Goal: Task Accomplishment & Management: Manage account settings

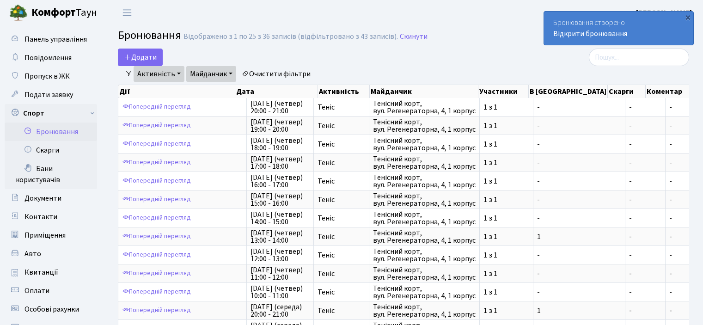
select select "25"
click at [594, 34] on link "Відкрити бронювання" at bounding box center [590, 34] width 74 height 10
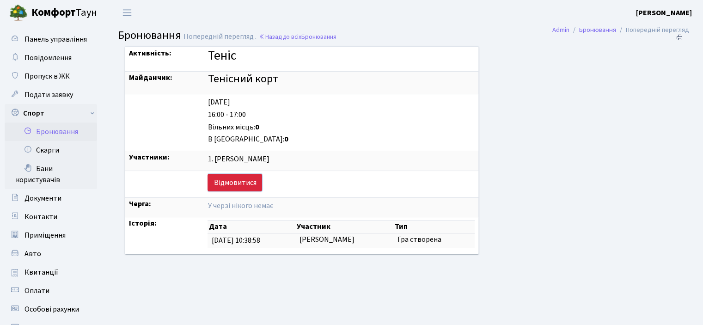
click at [222, 180] on link "Відмовитися" at bounding box center [235, 183] width 55 height 18
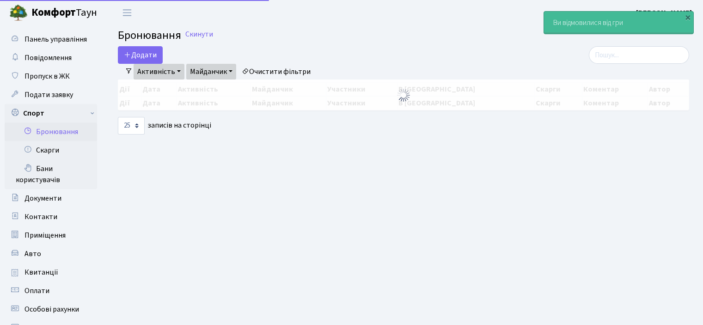
select select "25"
